Goal: Task Accomplishment & Management: Use online tool/utility

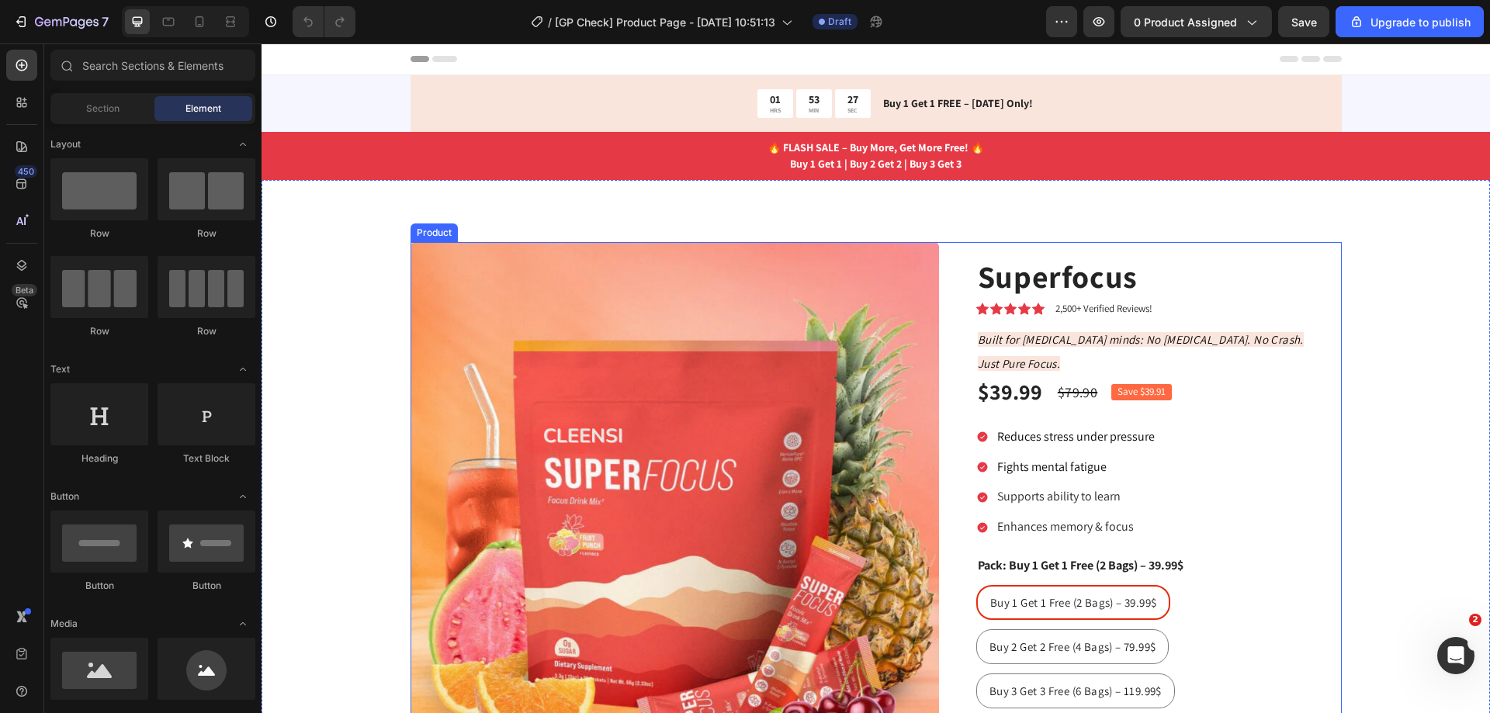
click at [952, 258] on div "Product Images Superfocus Product Title Icon Icon Icon Icon Icon Icon List 2,50…" at bounding box center [875, 617] width 931 height 751
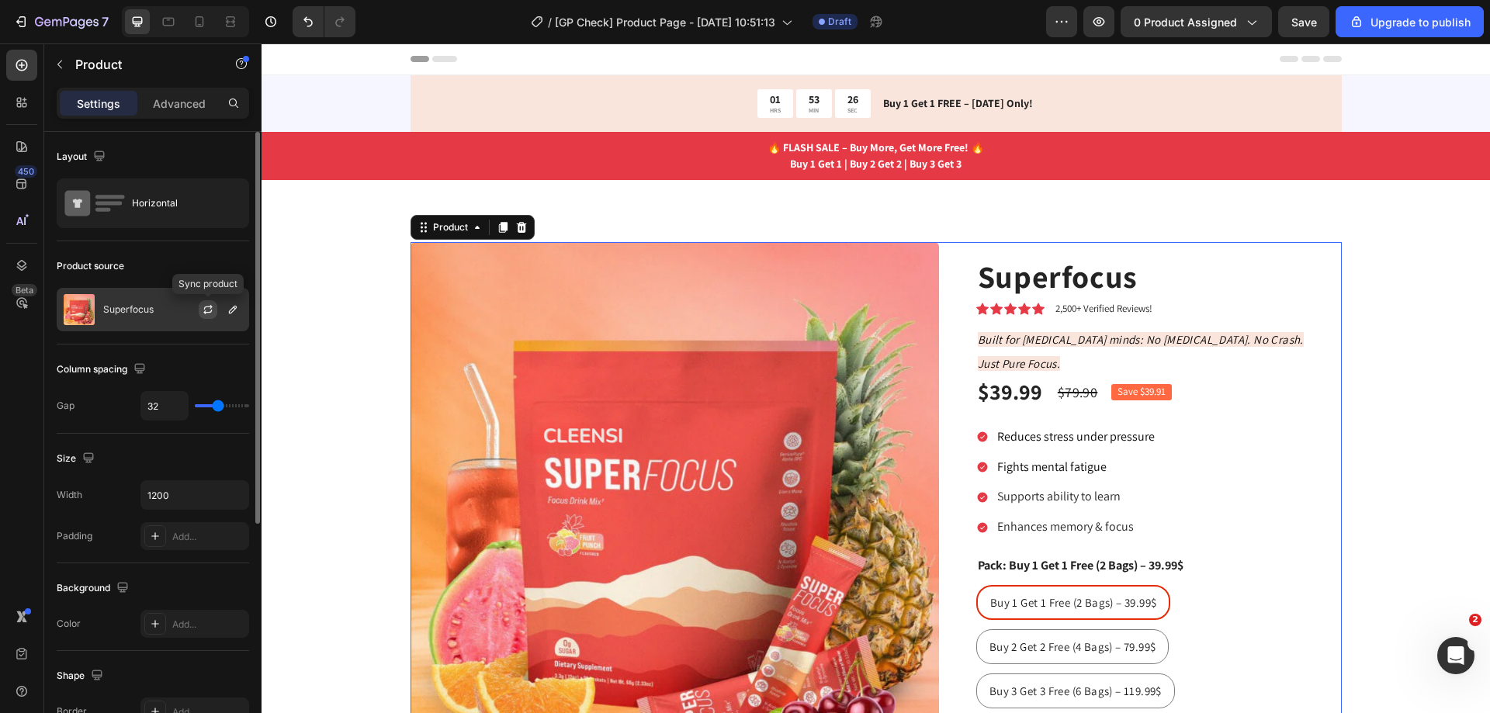
click at [202, 313] on icon "button" at bounding box center [208, 309] width 12 height 12
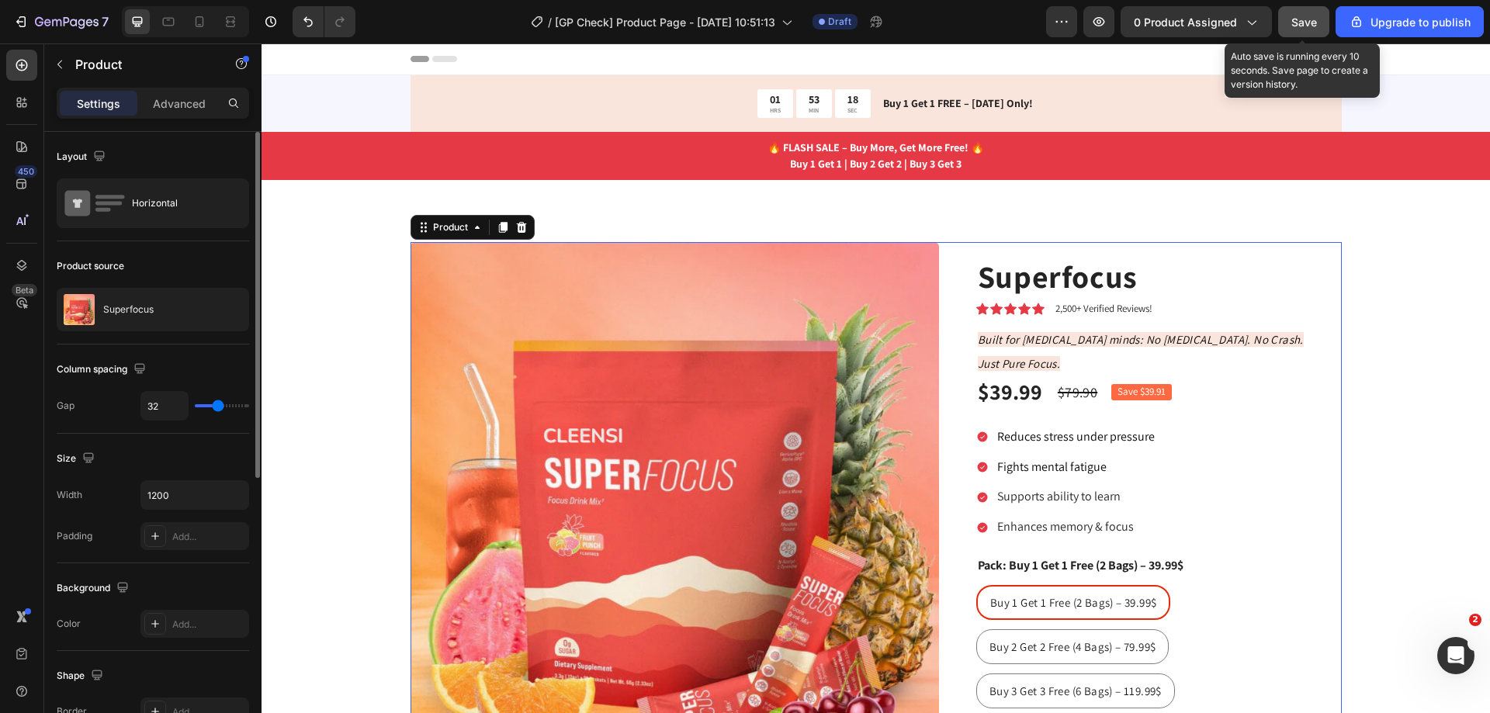
click at [1305, 18] on span "Save" at bounding box center [1304, 22] width 26 height 13
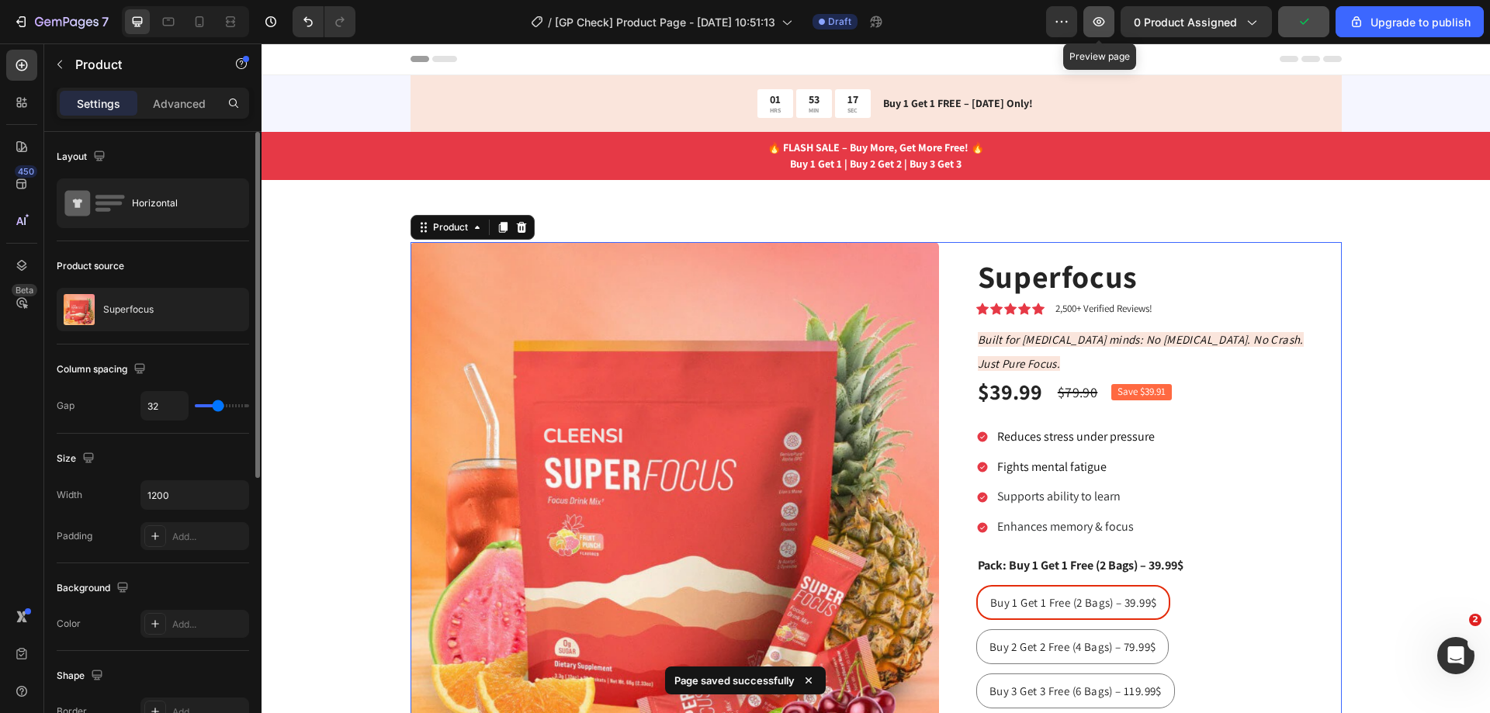
click at [1099, 21] on icon "button" at bounding box center [1099, 22] width 16 height 16
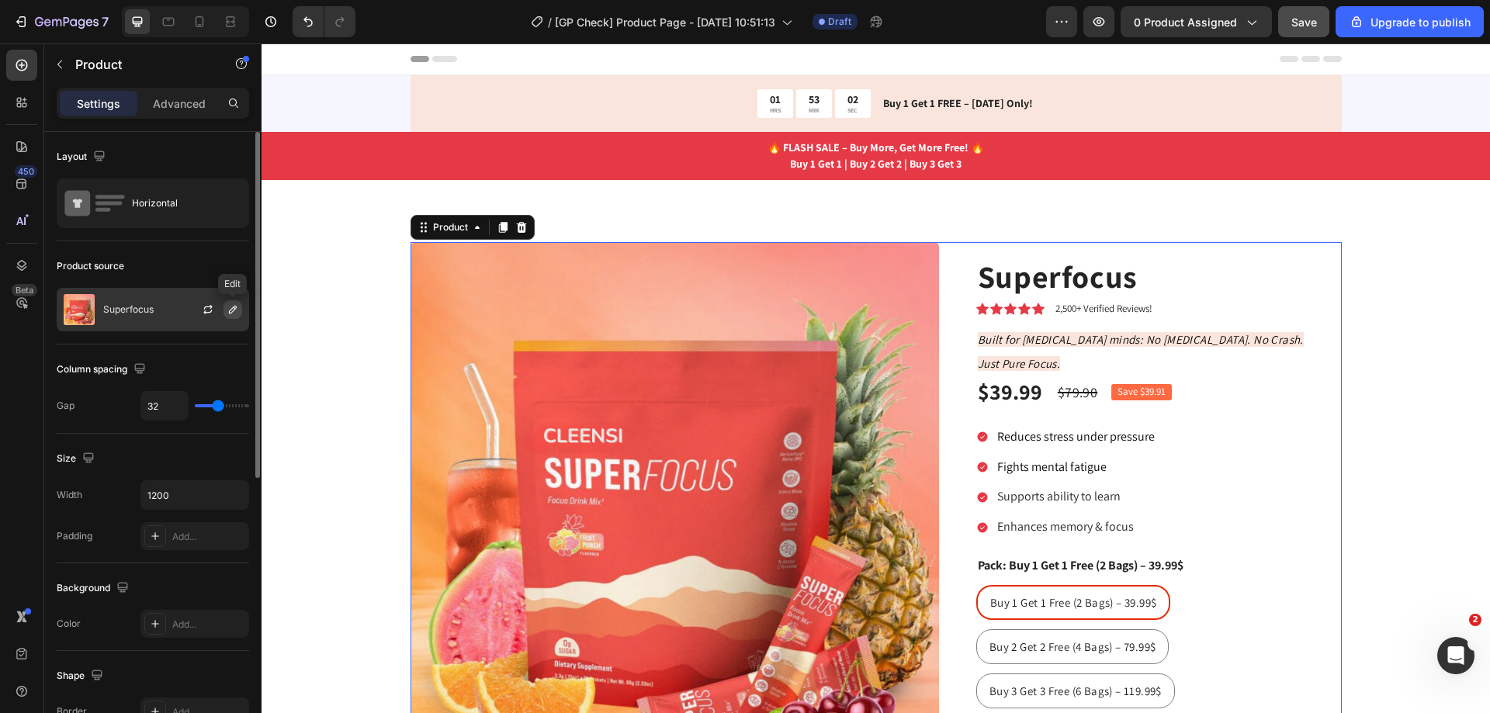
click at [232, 306] on icon "button" at bounding box center [233, 309] width 12 height 12
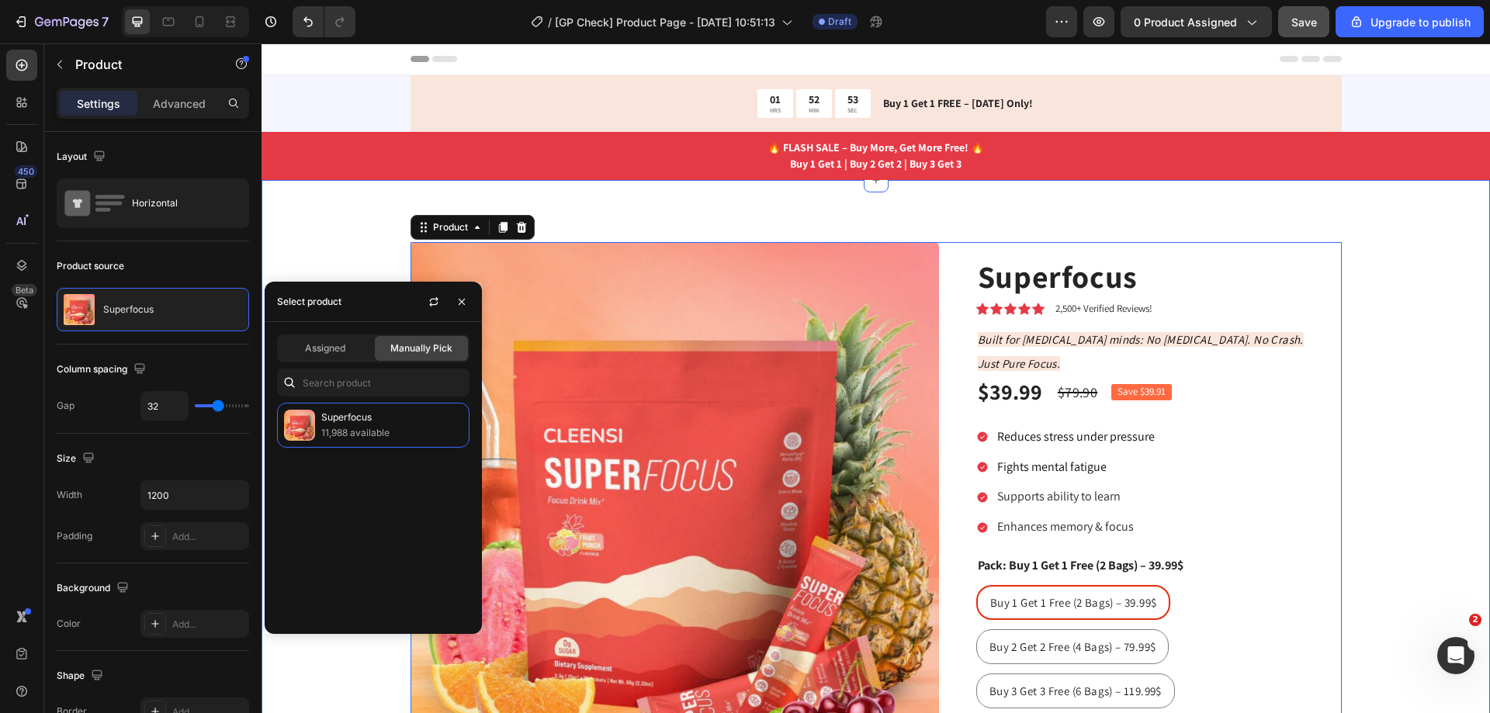
click at [317, 225] on div "Product Images Superfocus Product Title Icon Icon Icon Icon Icon Icon List 2,50…" at bounding box center [875, 611] width 1228 height 863
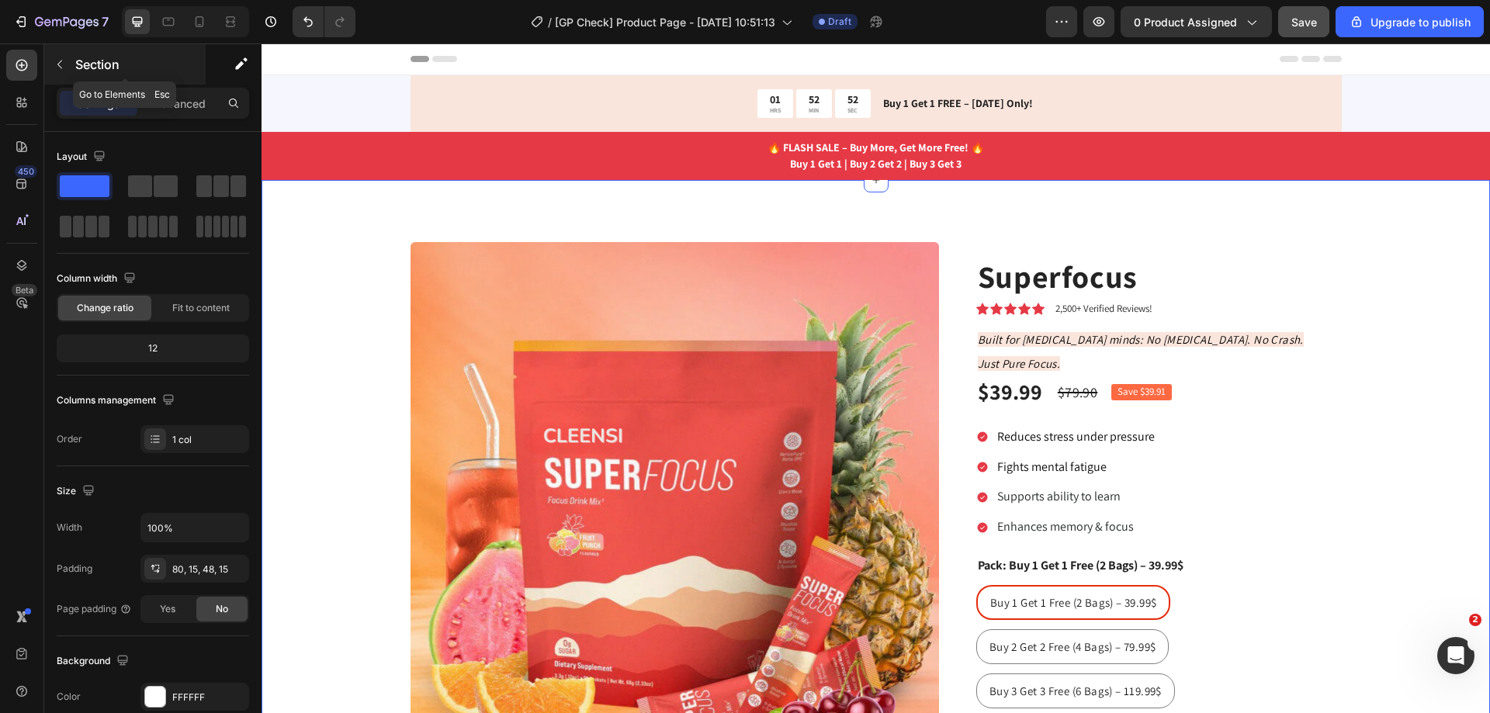
click at [64, 61] on icon "button" at bounding box center [60, 64] width 12 height 12
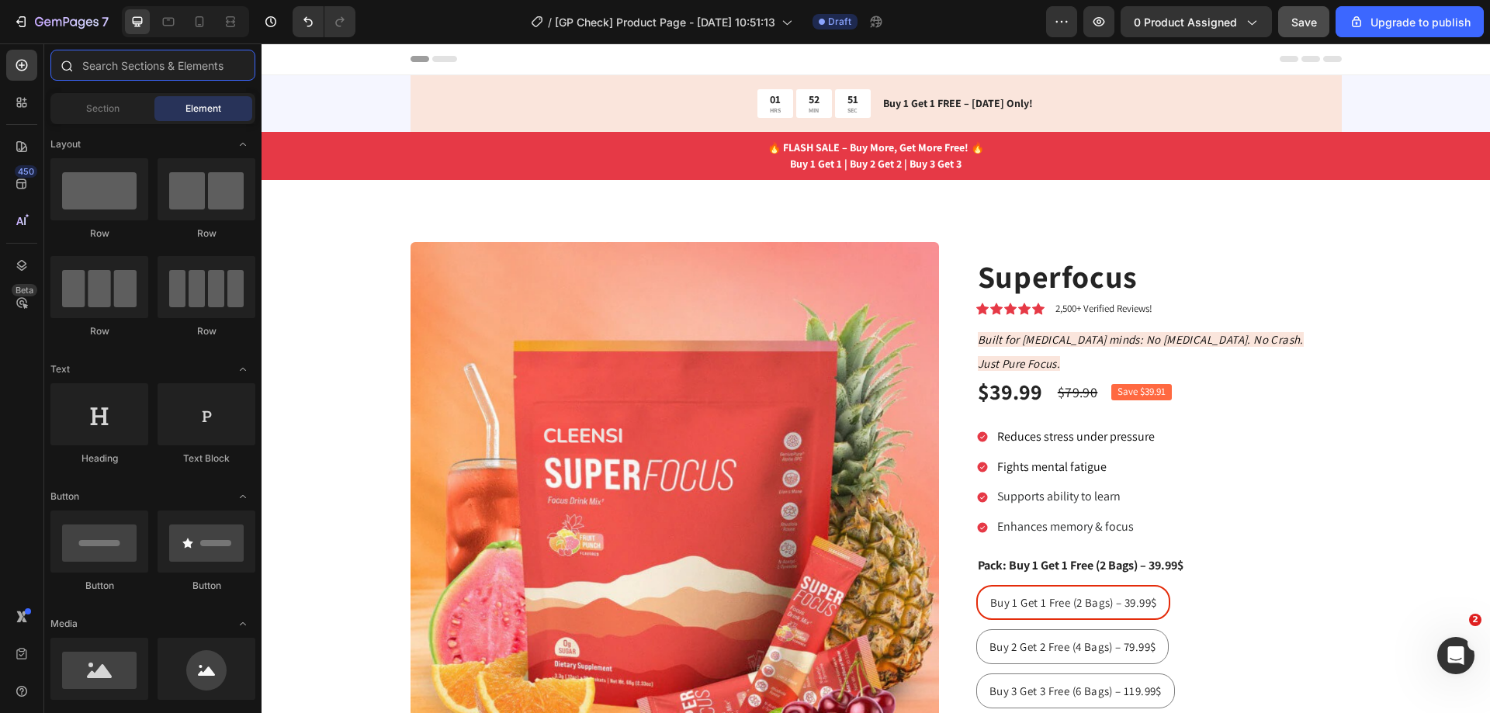
click at [130, 57] on input "text" at bounding box center [152, 65] width 205 height 31
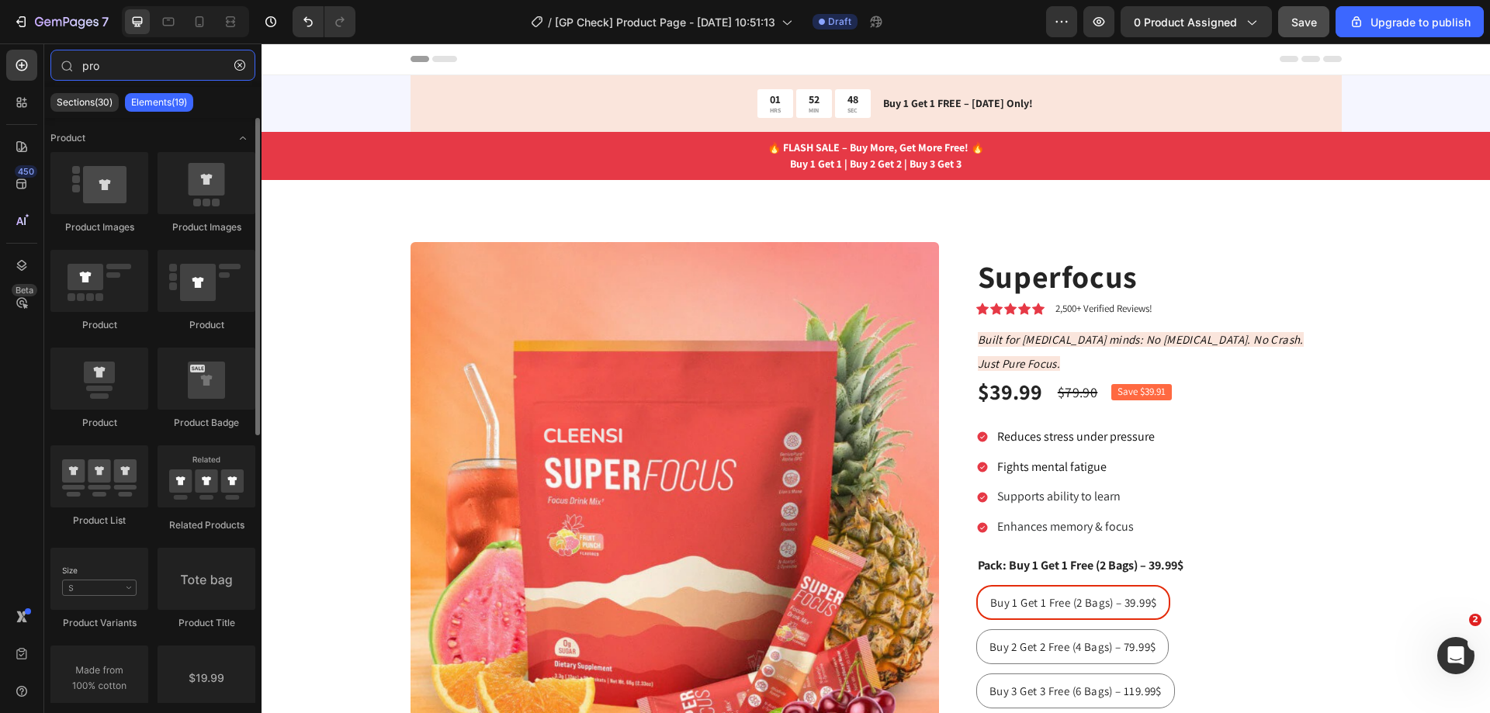
type input "pro"
click at [80, 321] on div "Product" at bounding box center [99, 325] width 98 height 14
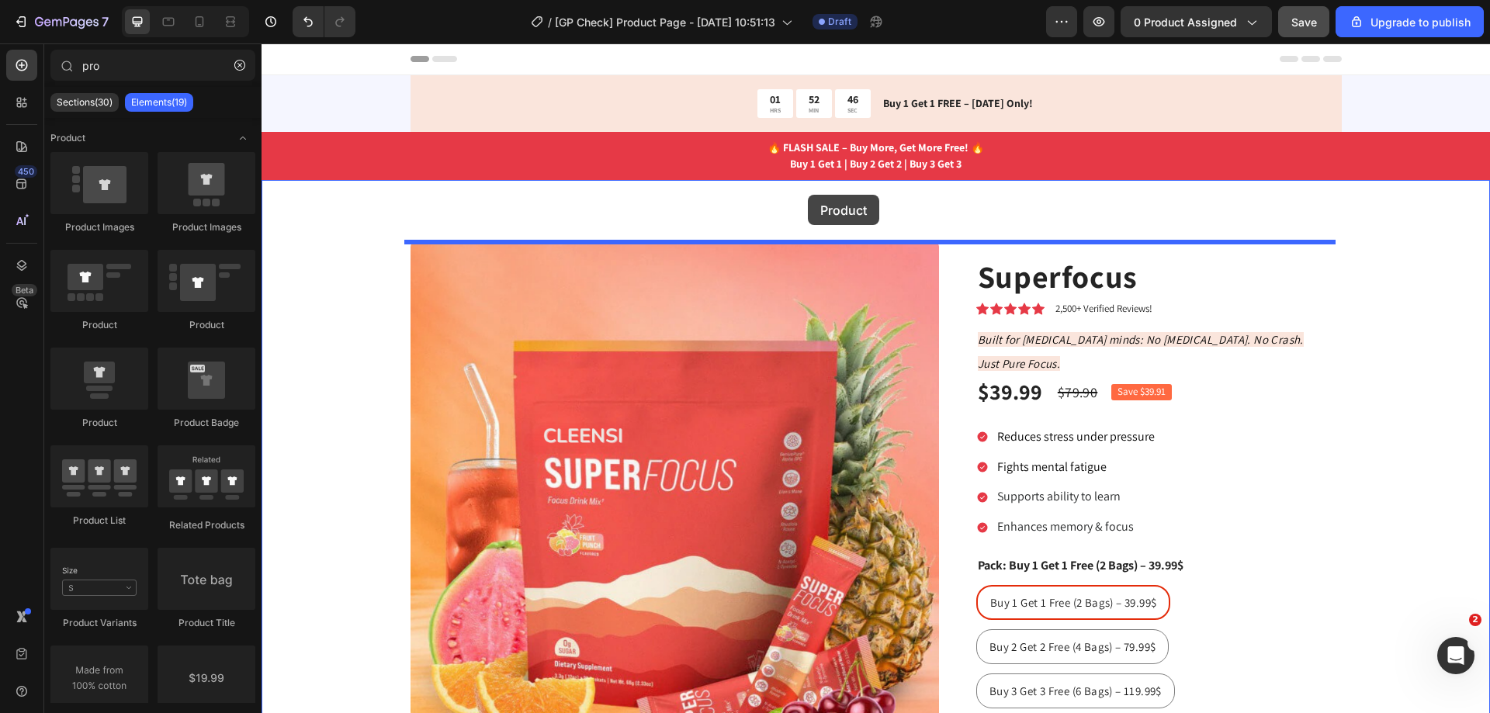
drag, startPoint x: 352, startPoint y: 346, endPoint x: 808, endPoint y: 195, distance: 479.9
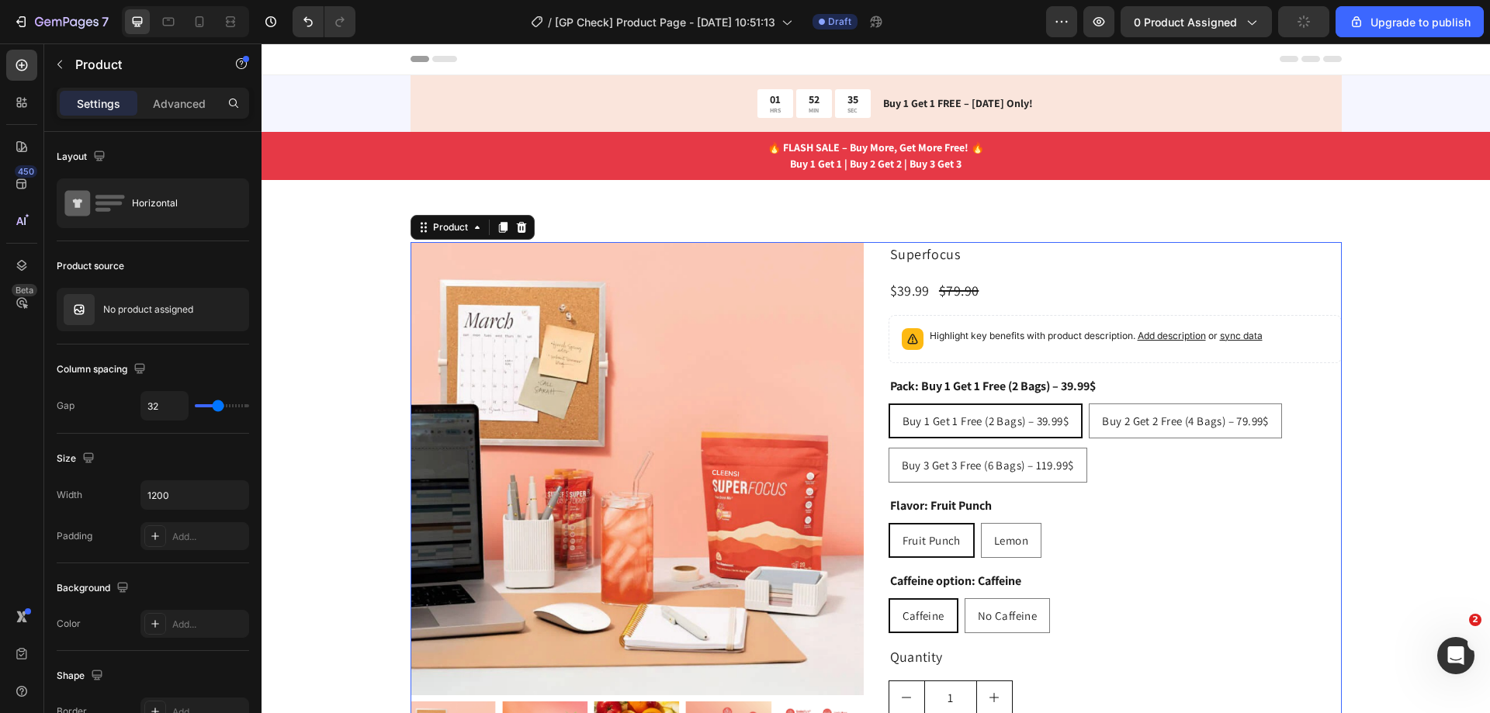
scroll to position [310, 0]
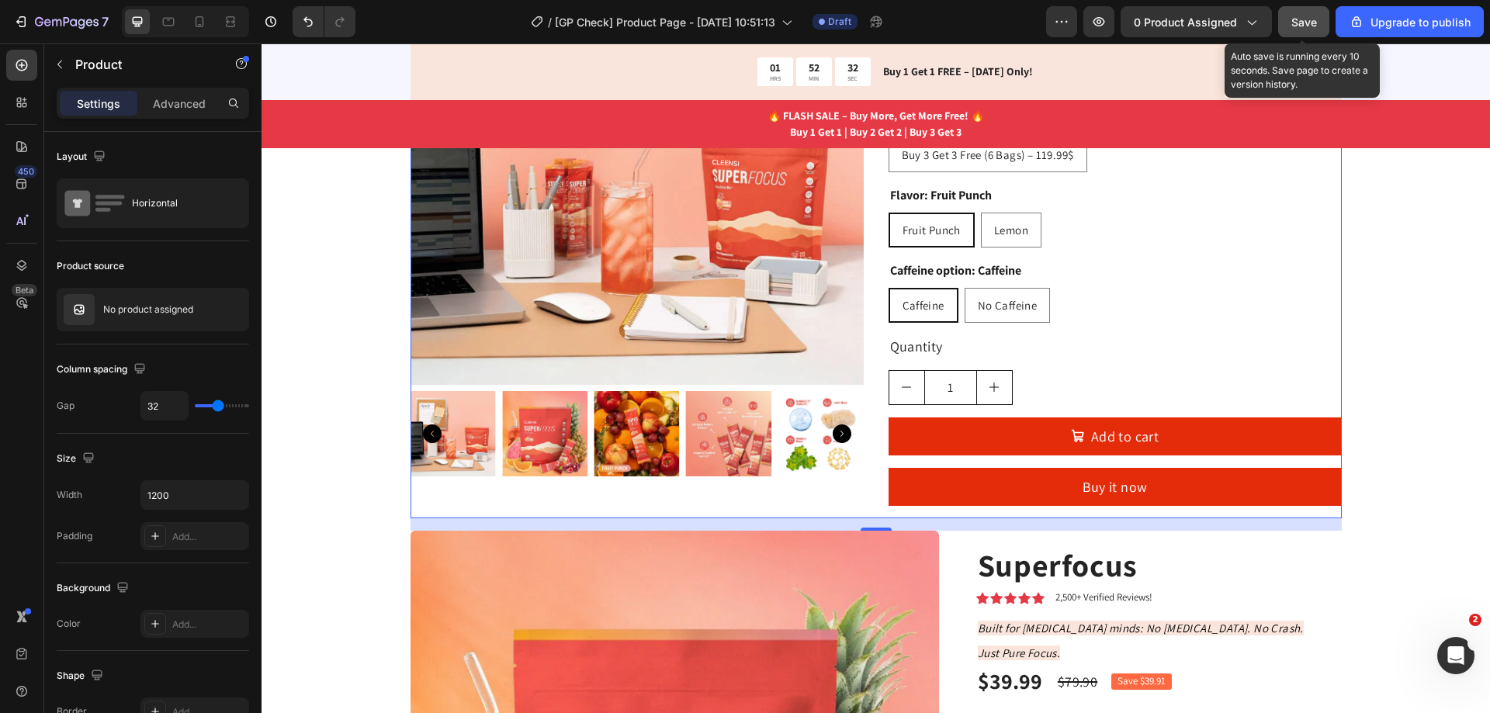
click at [1305, 20] on span "Save" at bounding box center [1304, 22] width 26 height 13
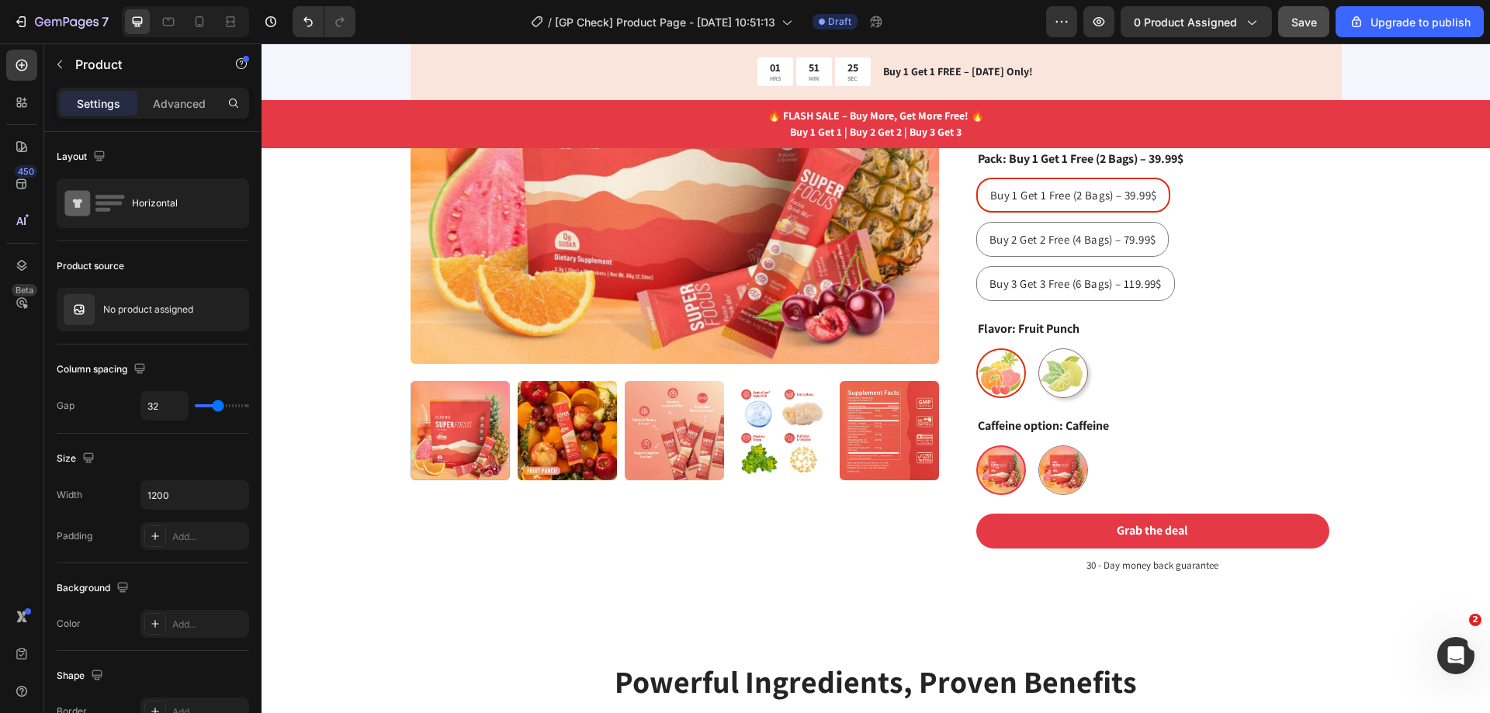
scroll to position [1009, 0]
